Goal: Task Accomplishment & Management: Manage account settings

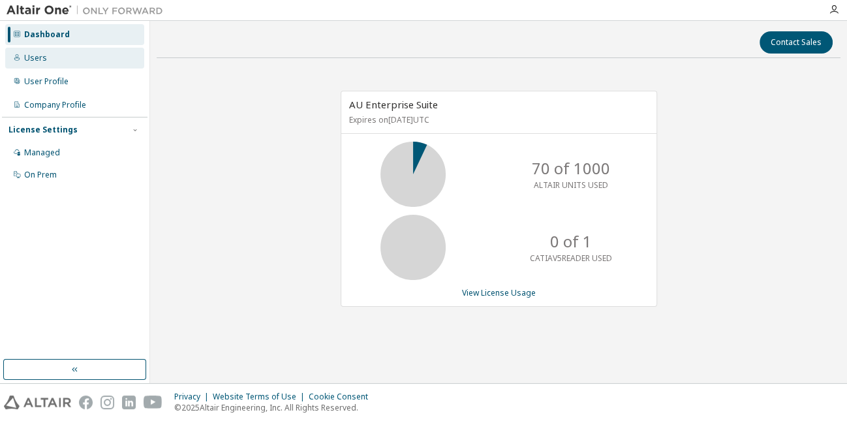
click at [100, 55] on div "Users" at bounding box center [74, 58] width 139 height 21
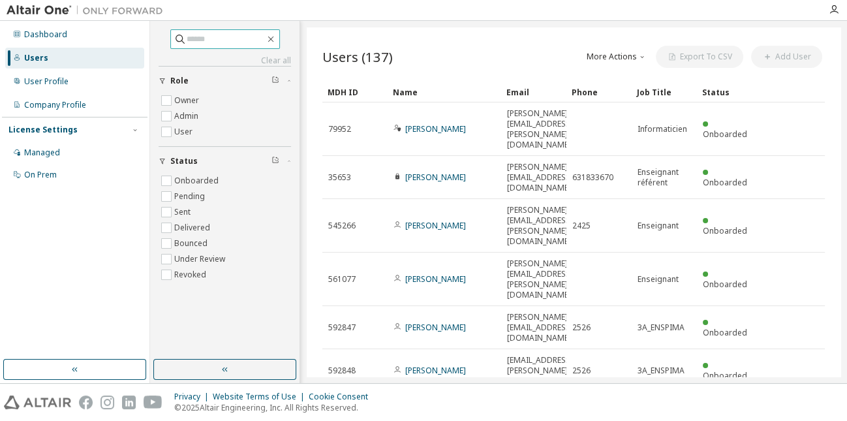
click at [245, 40] on input "text" at bounding box center [226, 39] width 78 height 13
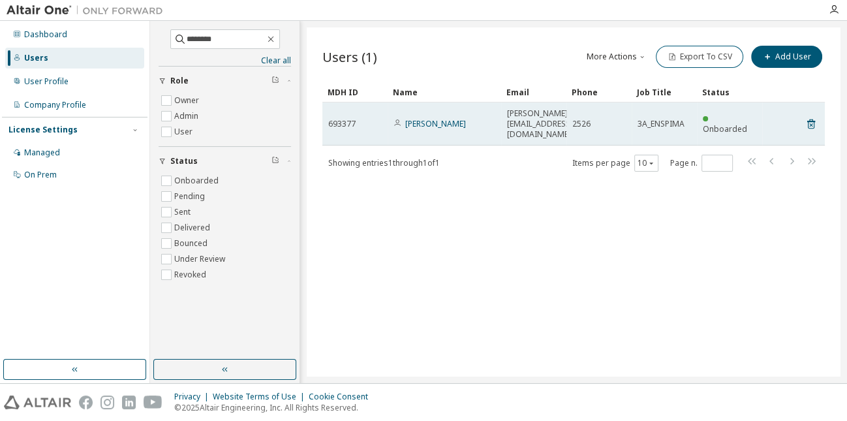
click at [518, 114] on span "[PERSON_NAME][EMAIL_ADDRESS][DOMAIN_NAME]" at bounding box center [540, 123] width 66 height 31
click at [453, 118] on link "[PERSON_NAME]" at bounding box center [435, 123] width 61 height 11
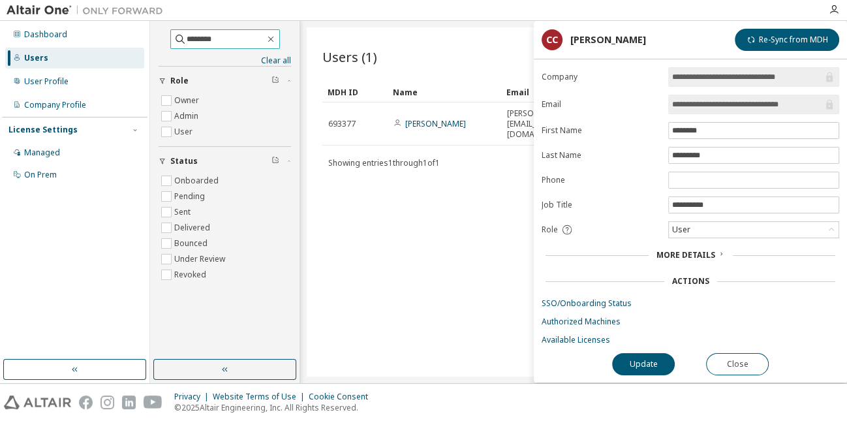
drag, startPoint x: 217, startPoint y: 40, endPoint x: 145, endPoint y: 36, distance: 71.9
click at [187, 36] on input "********" at bounding box center [226, 39] width 78 height 13
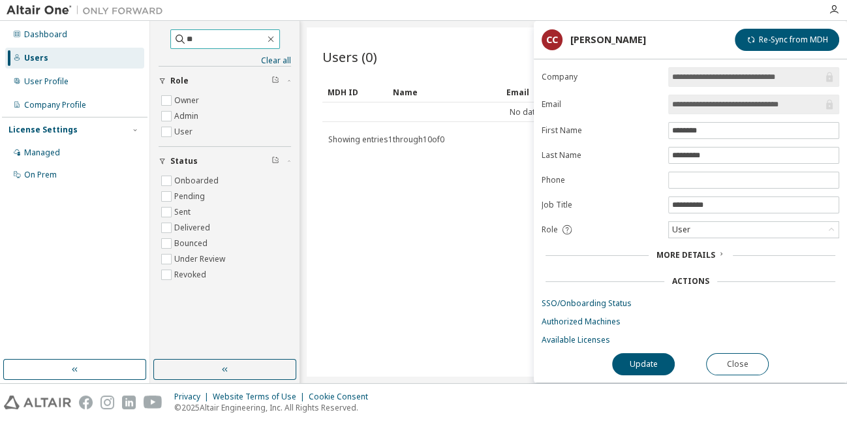
type input "*"
click at [744, 353] on button "Close" at bounding box center [737, 364] width 63 height 22
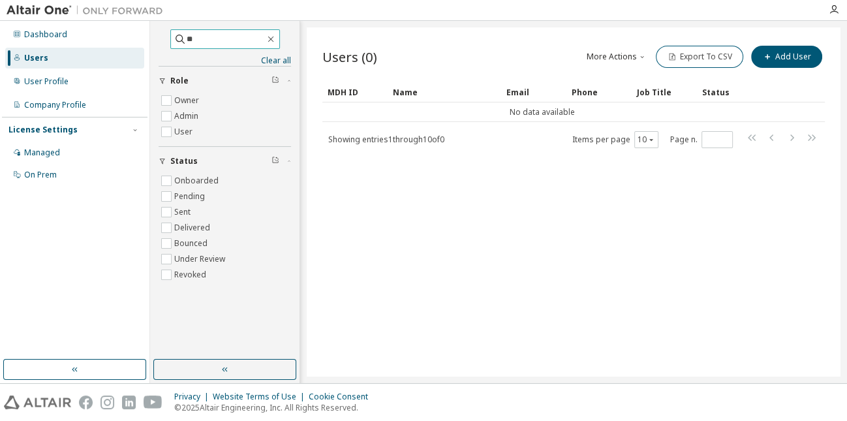
click at [211, 38] on input "**" at bounding box center [226, 39] width 78 height 13
type input "*"
click at [236, 367] on button "button" at bounding box center [224, 369] width 143 height 21
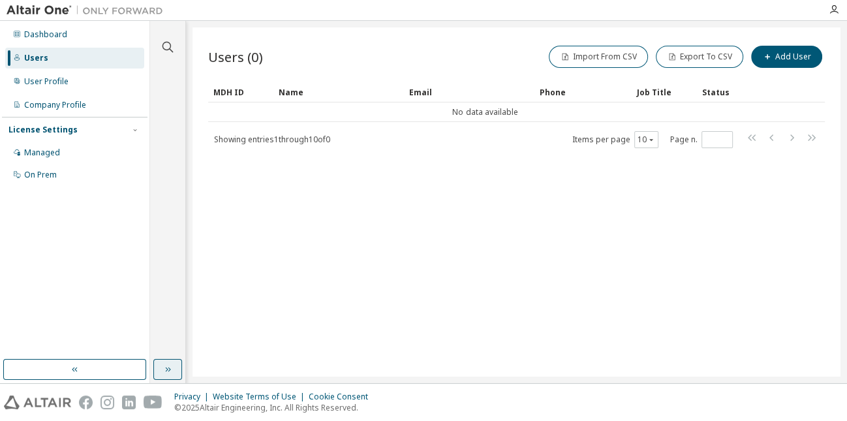
click at [168, 365] on icon "button" at bounding box center [167, 369] width 10 height 10
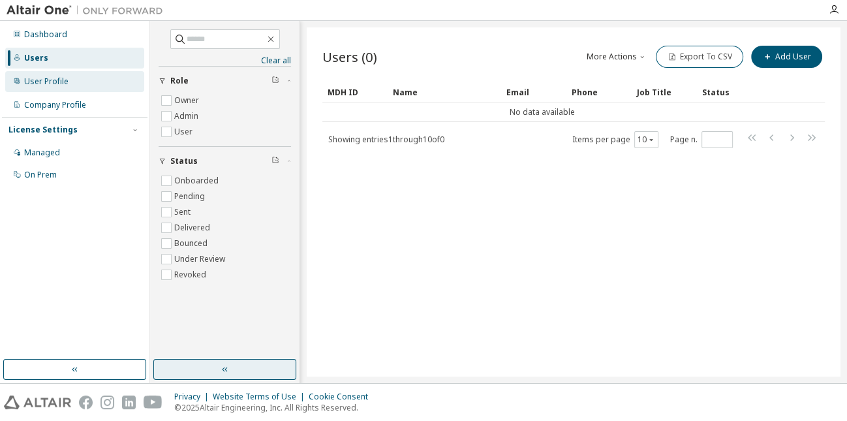
click at [50, 78] on div "User Profile" at bounding box center [46, 81] width 44 height 10
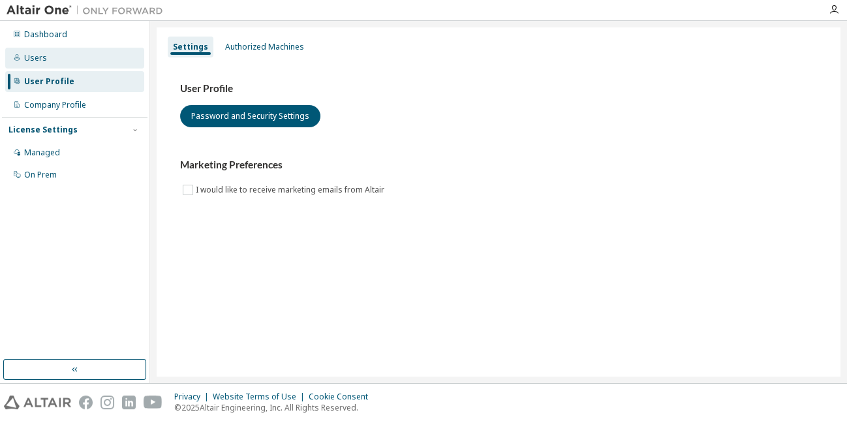
click at [46, 60] on div "Users" at bounding box center [74, 58] width 139 height 21
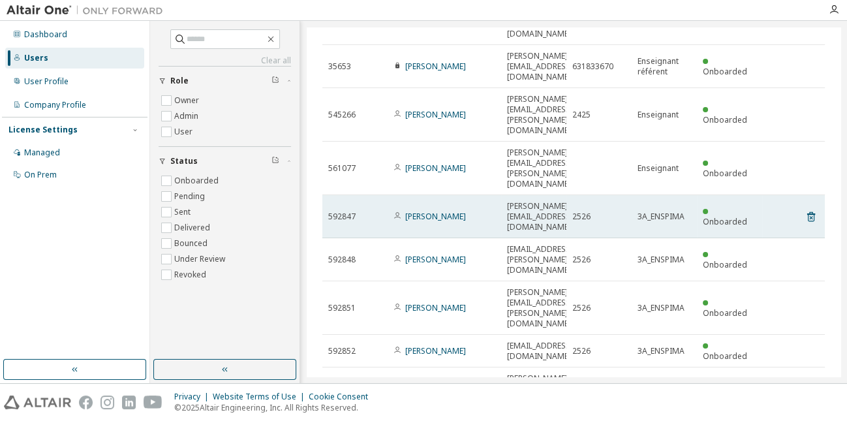
scroll to position [123, 0]
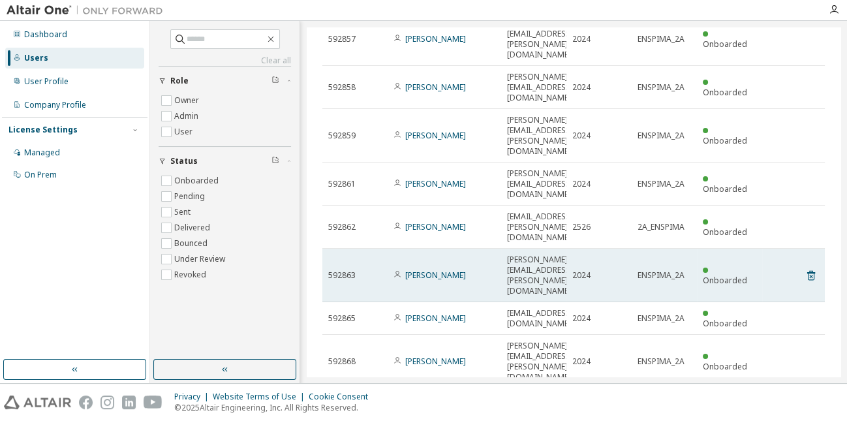
scroll to position [112, 0]
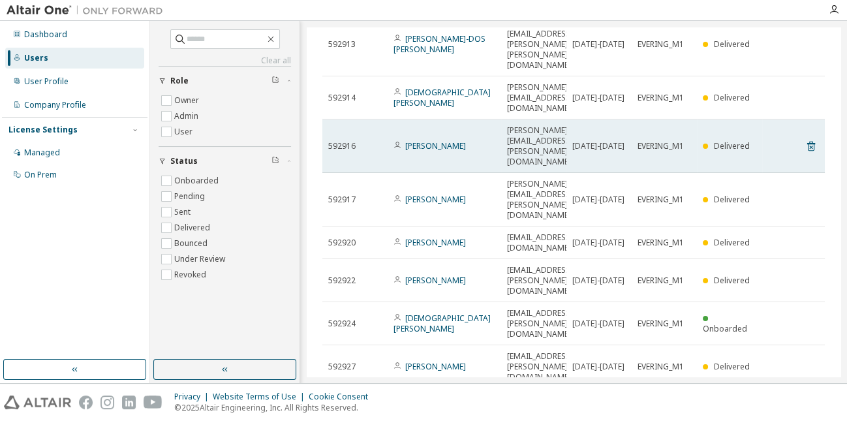
scroll to position [164, 0]
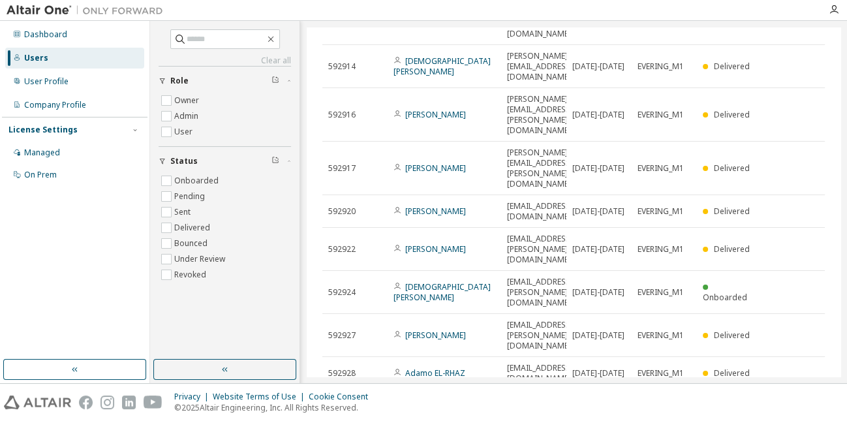
click at [791, 402] on icon "button" at bounding box center [792, 405] width 4 height 7
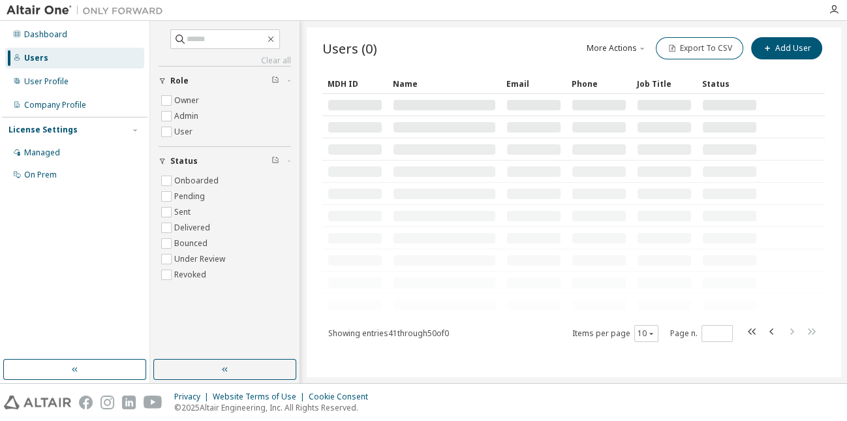
type input "*"
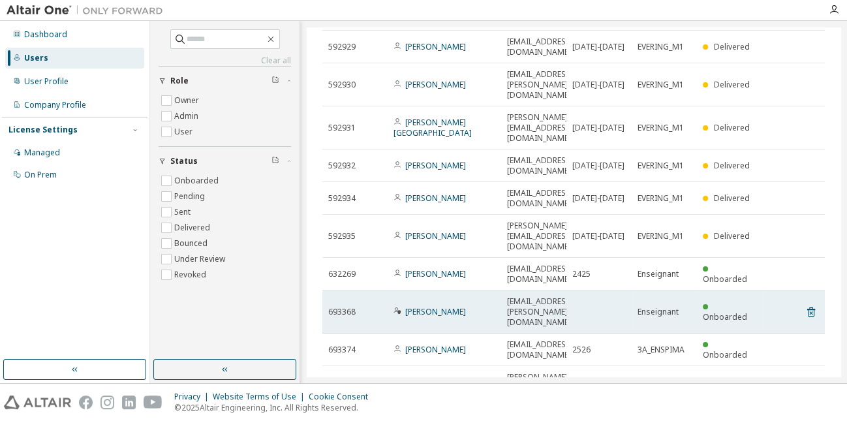
scroll to position [102, 0]
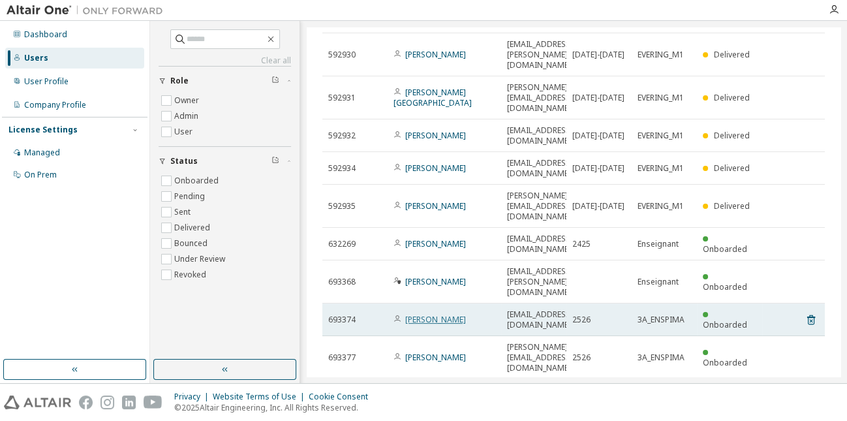
click at [423, 314] on link "[PERSON_NAME]" at bounding box center [435, 319] width 61 height 11
